Goal: Task Accomplishment & Management: Manage account settings

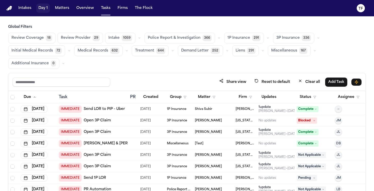
click at [54, 17] on main "Global Filters Review Coverage 18 Review Provider 29 Intake 1059 Police Report …" at bounding box center [187, 103] width 374 height 174
click at [56, 10] on button "Matters" at bounding box center [62, 8] width 18 height 9
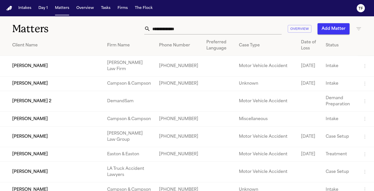
click at [167, 32] on input "text" at bounding box center [215, 28] width 131 height 11
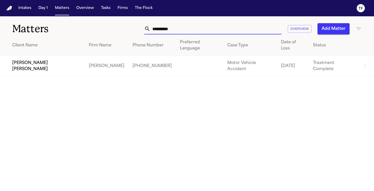
type input "**********"
click at [37, 59] on td "[PERSON_NAME] [PERSON_NAME]" at bounding box center [42, 66] width 85 height 21
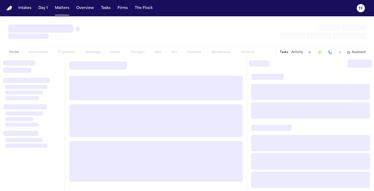
click at [37, 59] on div at bounding box center [32, 123] width 65 height 133
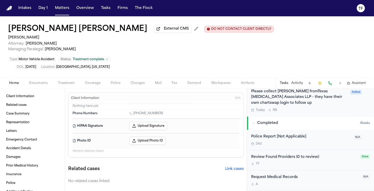
scroll to position [157, 0]
click at [276, 88] on div "Please collect [PERSON_NAME] fromTexas [MEDICAL_DATA] Associates LLP - they hav…" at bounding box center [299, 96] width 96 height 17
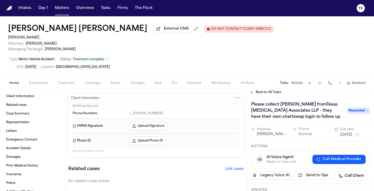
click at [257, 90] on span "Back to All Tasks" at bounding box center [268, 92] width 25 height 4
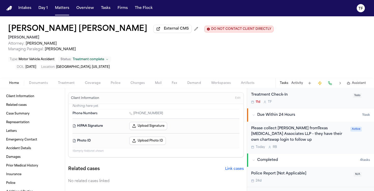
scroll to position [77, 0]
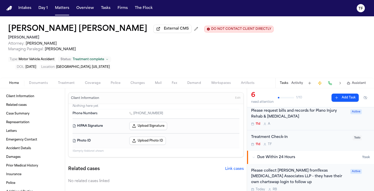
click at [269, 108] on div "Please request bills and records for Plano Injury Rehab & [MEDICAL_DATA]" at bounding box center [299, 114] width 96 height 12
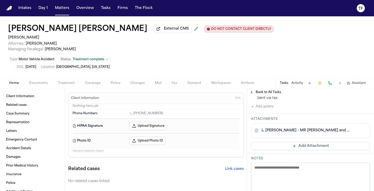
scroll to position [103, 0]
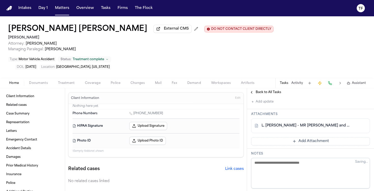
click at [253, 88] on div "Back to All Tasks" at bounding box center [310, 92] width 127 height 8
click at [253, 90] on button "Back to All Tasks" at bounding box center [265, 92] width 37 height 4
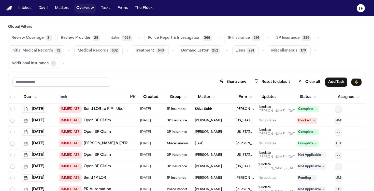
click at [85, 9] on button "Overview" at bounding box center [85, 8] width 22 height 9
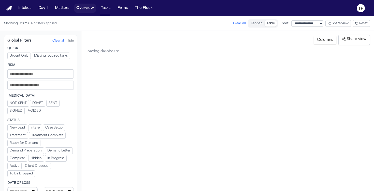
click at [56, 8] on button "Matters" at bounding box center [62, 8] width 18 height 9
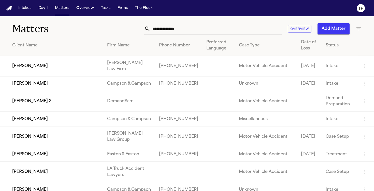
click at [170, 32] on input "text" at bounding box center [215, 28] width 131 height 11
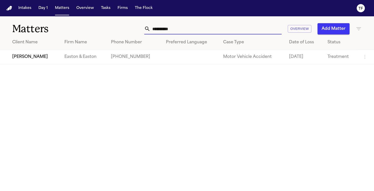
type input "**********"
click at [38, 57] on td "[PERSON_NAME]" at bounding box center [30, 57] width 60 height 15
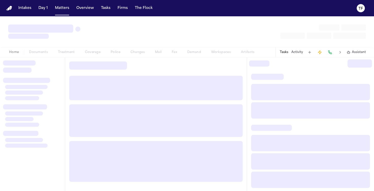
click at [38, 57] on div at bounding box center [32, 123] width 65 height 133
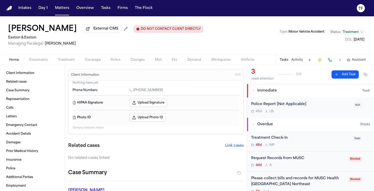
click at [66, 61] on span "Treatment" at bounding box center [66, 60] width 17 height 4
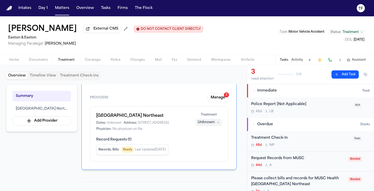
scroll to position [45, 0]
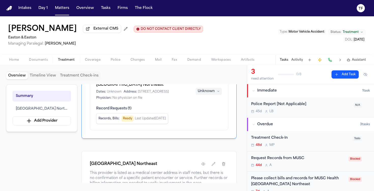
click at [208, 94] on div "Unknown" at bounding box center [206, 91] width 17 height 5
click at [206, 100] on span "Treating" at bounding box center [200, 102] width 14 height 5
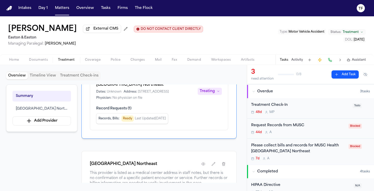
scroll to position [36, 0]
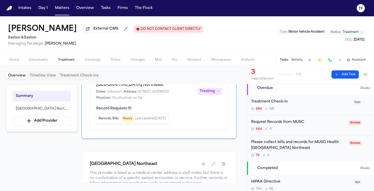
click at [289, 147] on div "Please collect bills and records for MUSC Health Columbia Medical Center Northe…" at bounding box center [298, 145] width 94 height 12
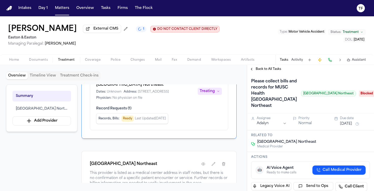
click at [259, 71] on span "Back to All Tasks" at bounding box center [268, 69] width 25 height 4
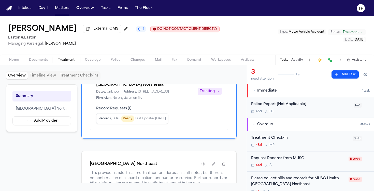
click at [213, 92] on div "Treating" at bounding box center [207, 91] width 15 height 5
click at [210, 108] on button "Completed" at bounding box center [210, 111] width 41 height 9
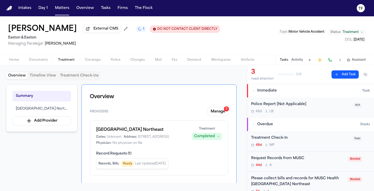
scroll to position [35, 0]
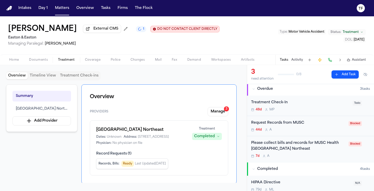
click at [305, 149] on div "Please collect bills and records for MUSC Health Columbia Medical Center Northe…" at bounding box center [298, 146] width 94 height 12
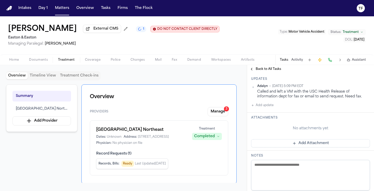
scroll to position [123, 0]
click at [253, 71] on button "Back to All Tasks" at bounding box center [265, 69] width 37 height 4
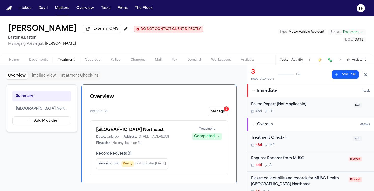
click at [219, 109] on button "Manage 3" at bounding box center [218, 111] width 21 height 9
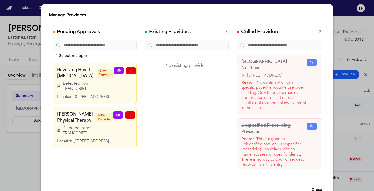
scroll to position [12, 18]
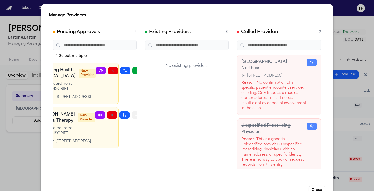
click at [132, 116] on button "button" at bounding box center [137, 114] width 10 height 7
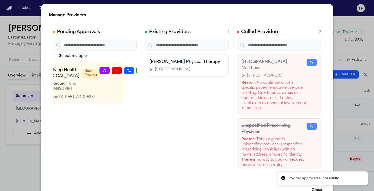
scroll to position [0, 0]
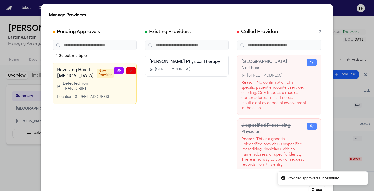
drag, startPoint x: 72, startPoint y: 120, endPoint x: 134, endPoint y: 93, distance: 67.4
click at [135, 114] on div "Pending Approvals 1 Select multiple Revolving Health Chiropractic New Provider …" at bounding box center [95, 100] width 92 height 153
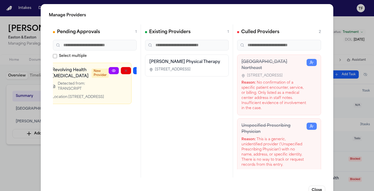
scroll to position [0, 14]
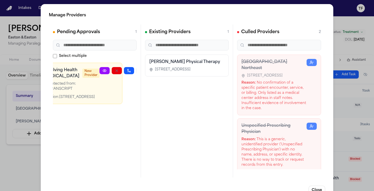
click at [136, 68] on button "button" at bounding box center [141, 70] width 10 height 7
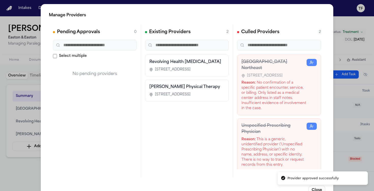
click at [353, 124] on div "Manage Providers Pending Approvals 0 Select multiple No pending providers Exist…" at bounding box center [187, 103] width 374 height 207
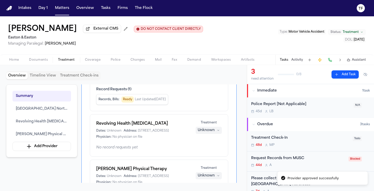
scroll to position [98, 0]
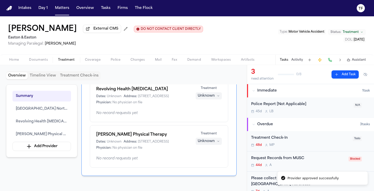
click at [206, 104] on div "Revolving Health Chiropractic Dates: Unknown Address: 150 Highland Center Dr, C…" at bounding box center [159, 95] width 126 height 18
click at [207, 98] on div "Unknown" at bounding box center [206, 95] width 17 height 5
click at [206, 120] on span "Treating" at bounding box center [200, 119] width 14 height 5
click at [215, 145] on button "Unknown" at bounding box center [209, 140] width 26 height 7
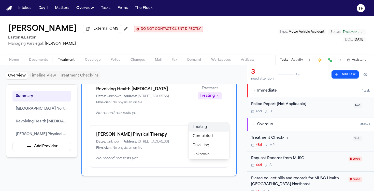
click at [203, 131] on button "Treating" at bounding box center [209, 126] width 41 height 9
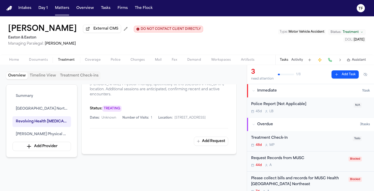
scroll to position [495, 0]
